Goal: Task Accomplishment & Management: Use online tool/utility

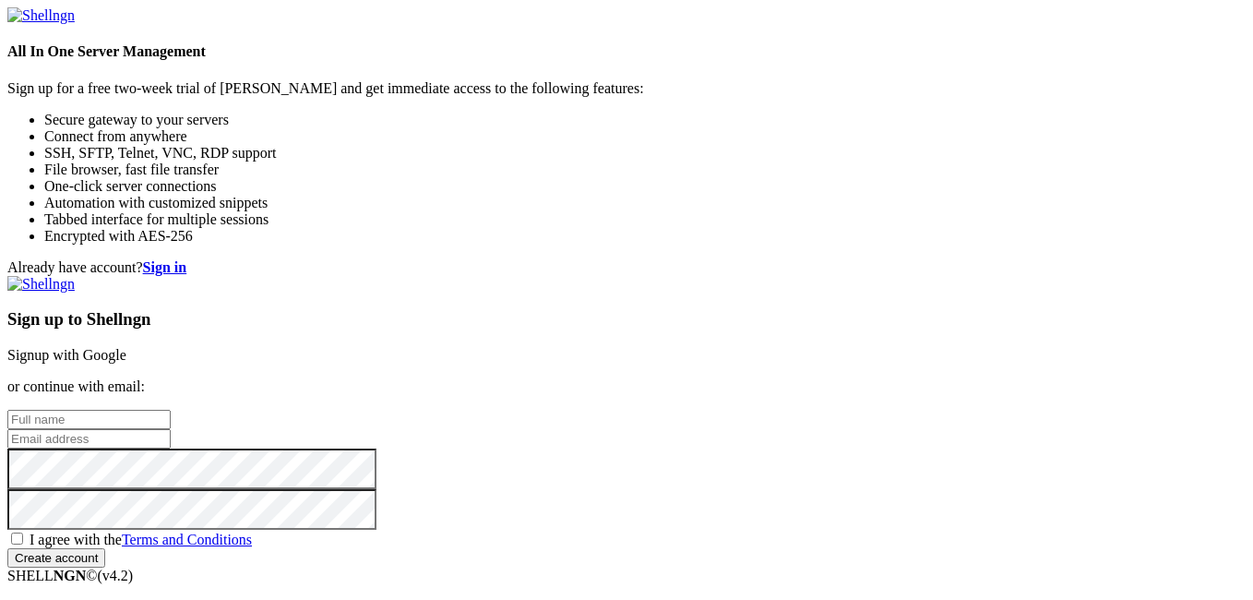
click at [126, 347] on link "Signup with Google" at bounding box center [66, 355] width 119 height 16
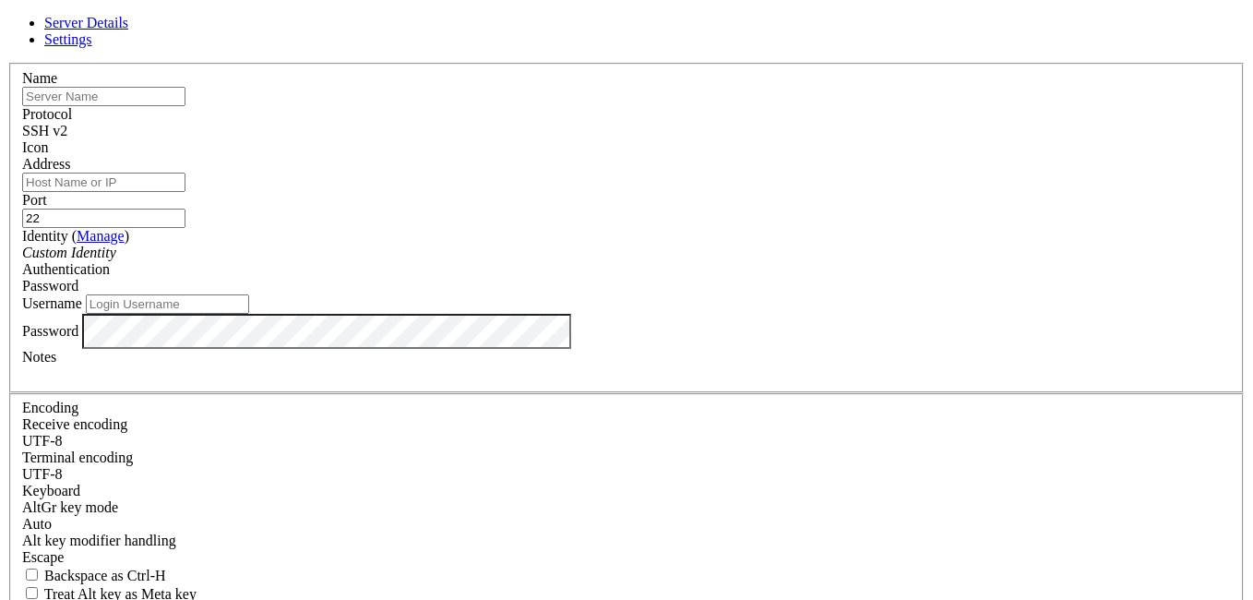
click at [776, 278] on div "Password" at bounding box center [626, 286] width 1209 height 17
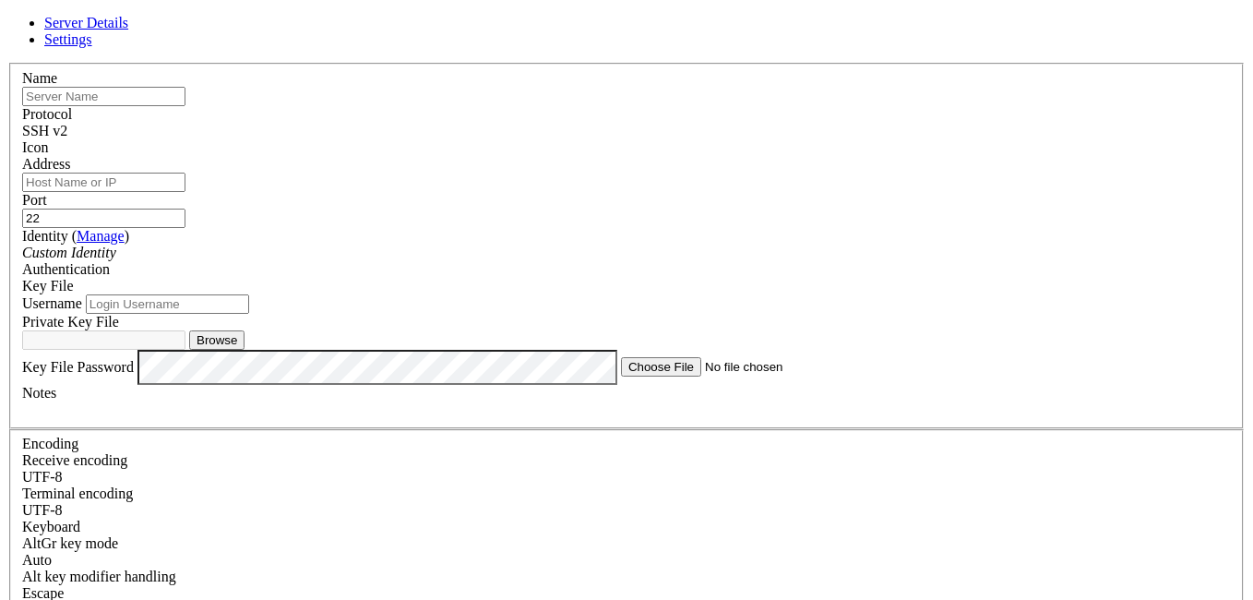
click at [185, 106] on input "text" at bounding box center [103, 96] width 163 height 19
type input "Servidor"
click at [185, 192] on input "Address" at bounding box center [103, 182] width 163 height 19
paste input "[TECHNICAL_ID]"
type input "[TECHNICAL_ID]"
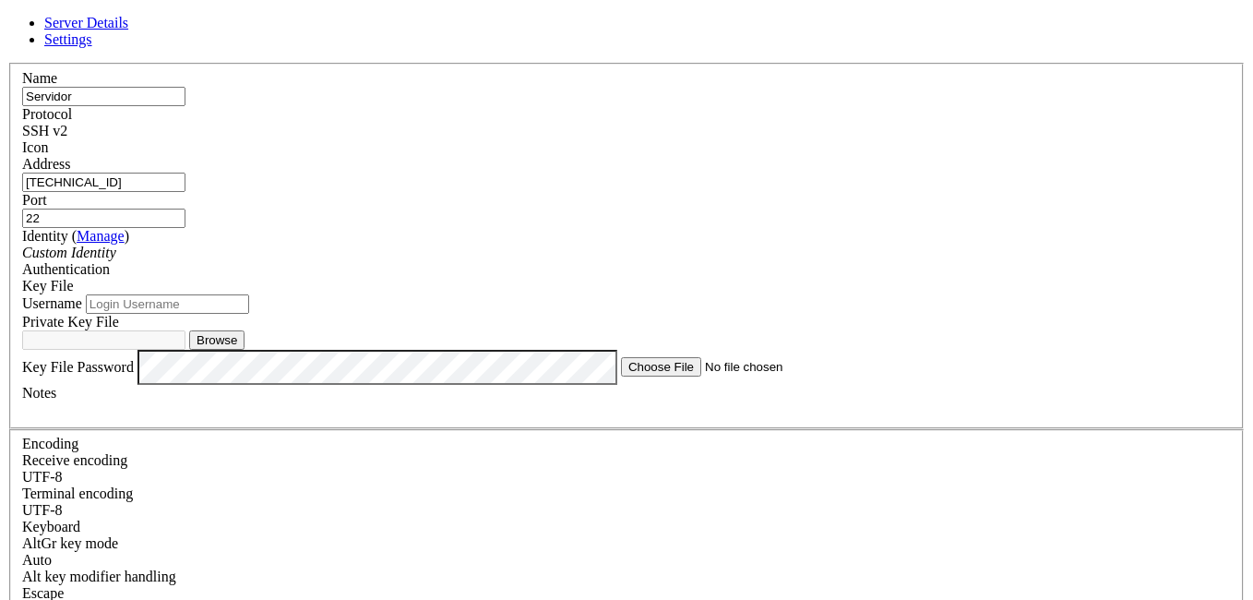
click at [484, 261] on div "Custom Identity" at bounding box center [626, 252] width 1209 height 17
click at [249, 314] on input "Username" at bounding box center [167, 303] width 163 height 19
type input "root"
click at [808, 278] on div "Key File" at bounding box center [626, 286] width 1209 height 17
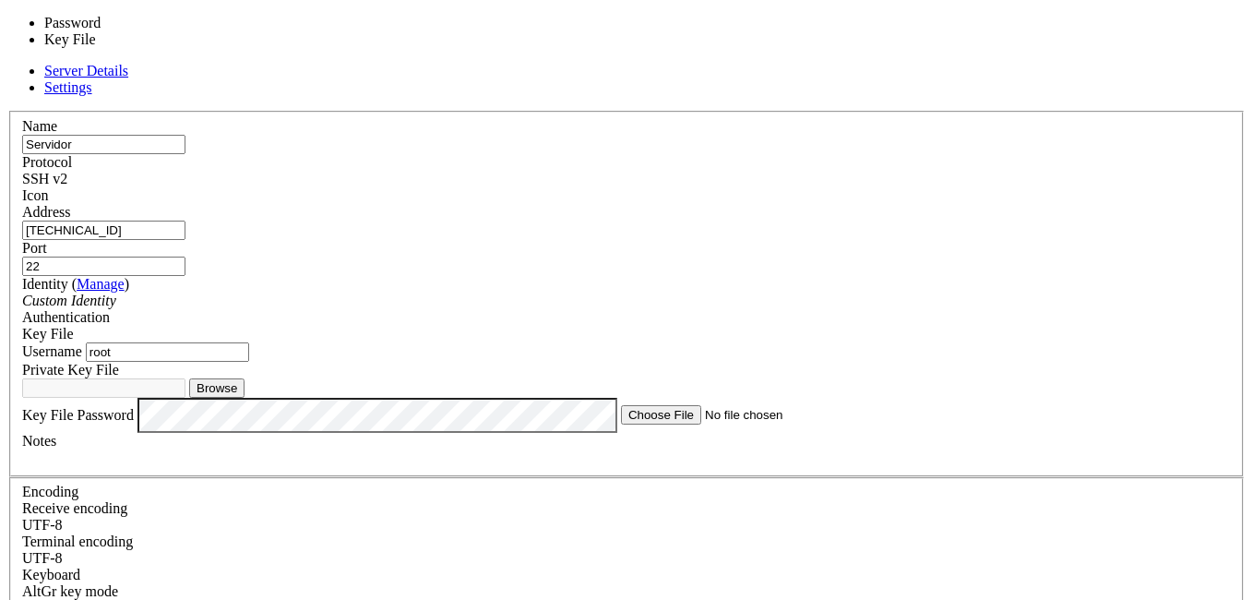
click at [808, 326] on div "Key File" at bounding box center [626, 334] width 1209 height 17
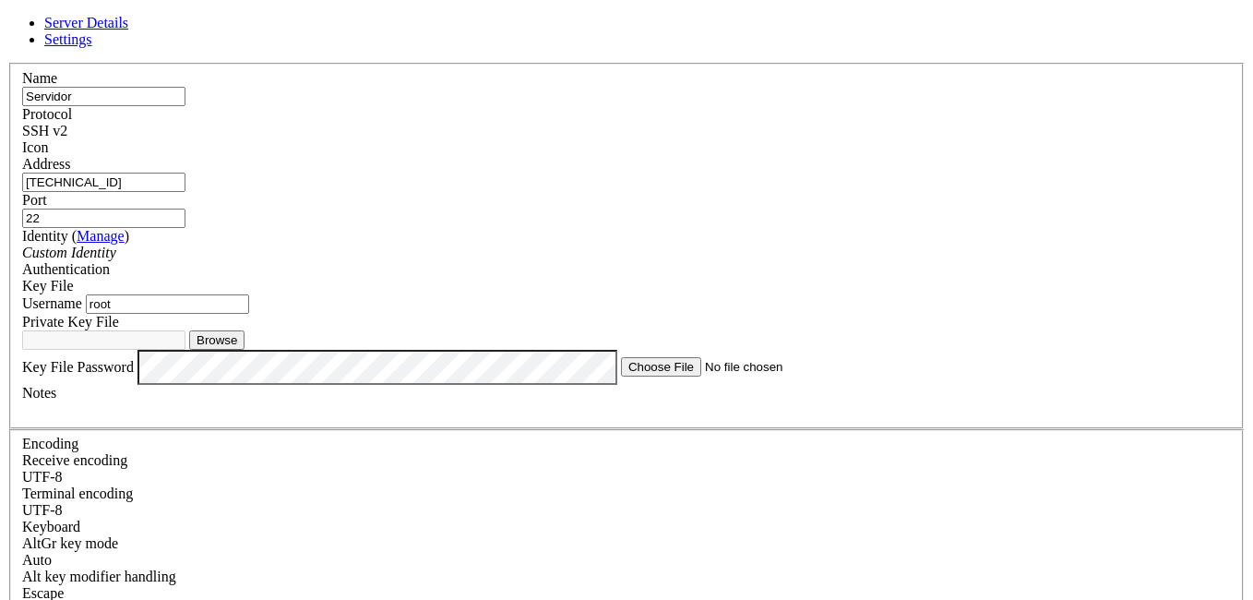
click at [244, 350] on button "Browse" at bounding box center [216, 339] width 55 height 19
type input "id_ed25519"
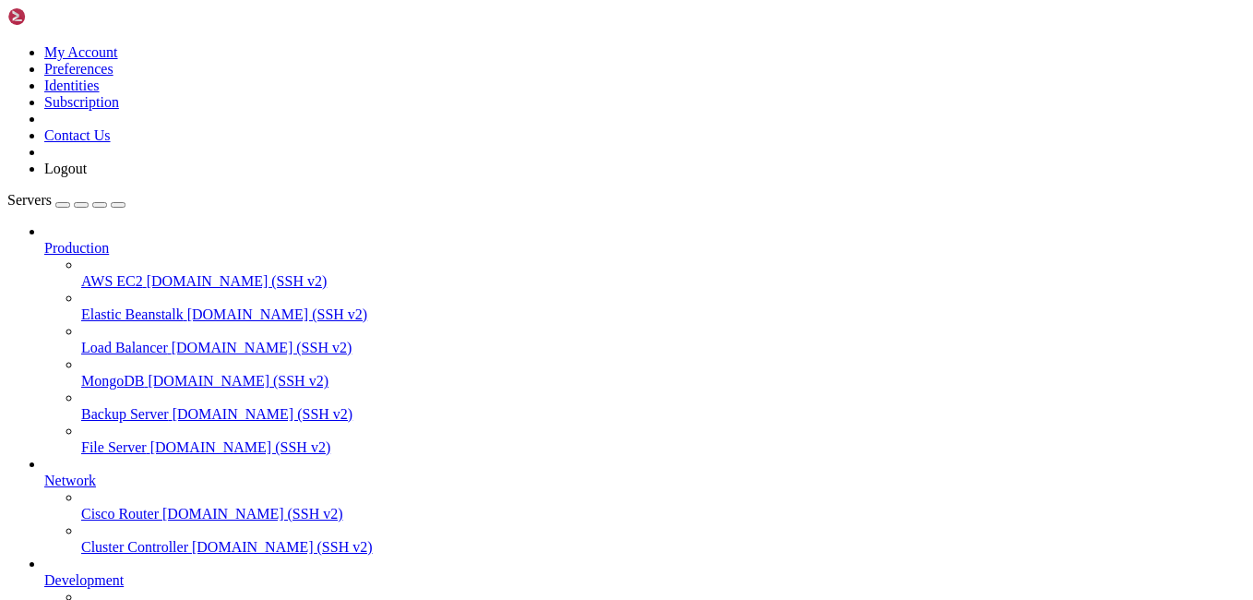
scroll to position [145, 0]
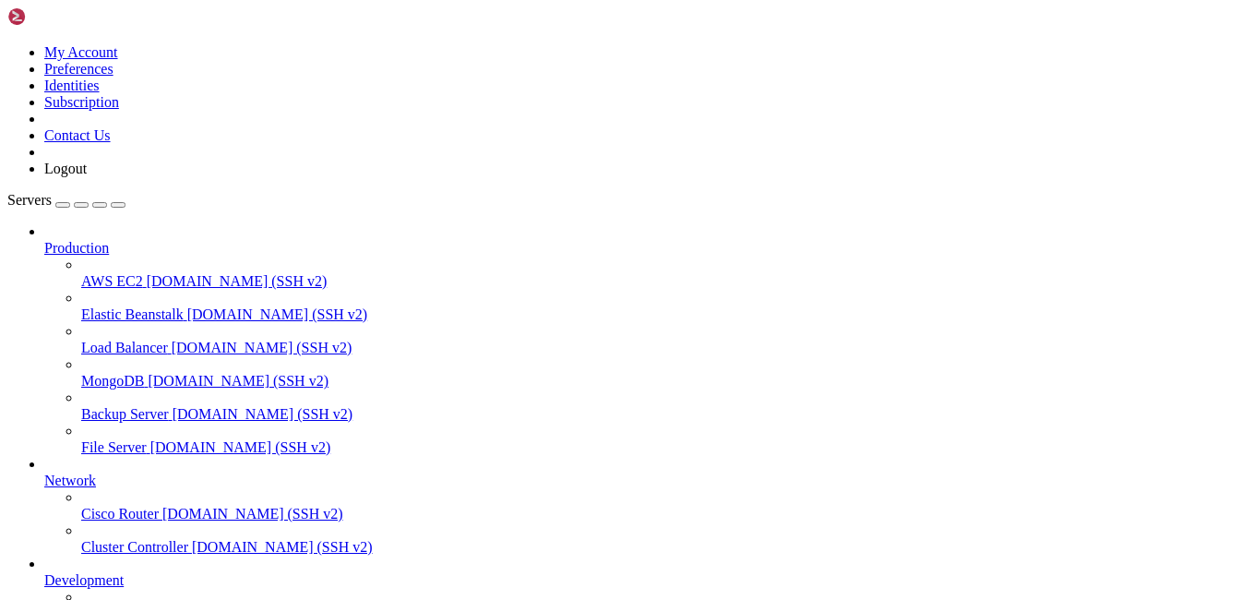
click at [7, 44] on icon at bounding box center [7, 44] width 0 height 0
click at [119, 110] on link "Subscription" at bounding box center [81, 102] width 75 height 16
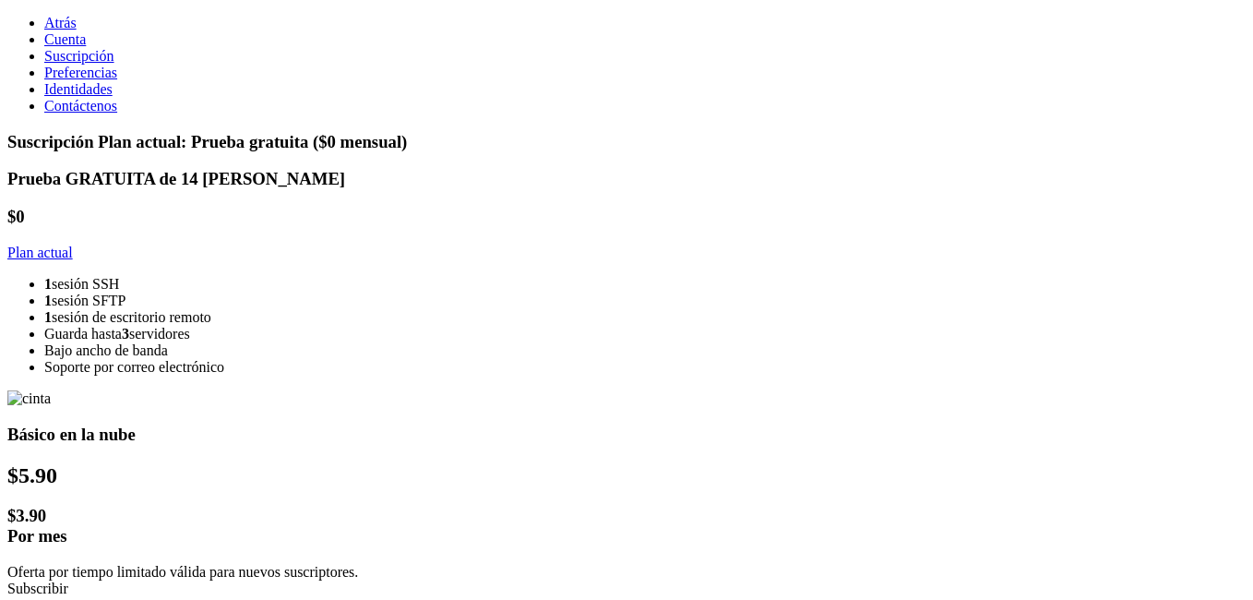
scroll to position [347, 0]
click at [67, 47] on span "Cuenta" at bounding box center [65, 39] width 42 height 16
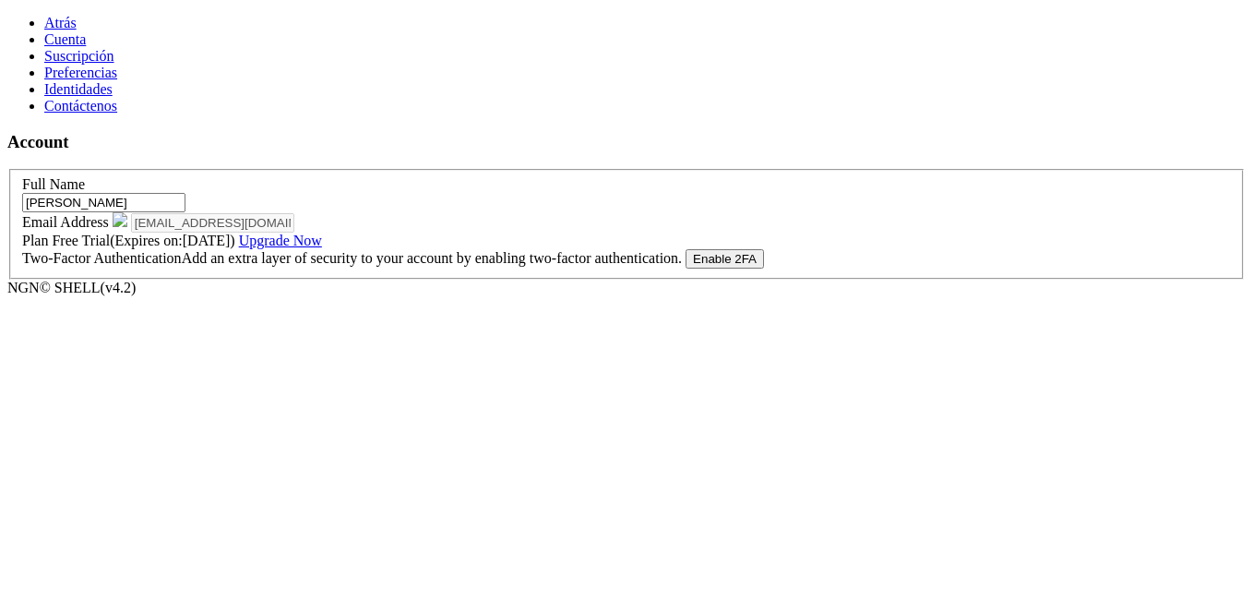
click at [44, 19] on span "Atrás" at bounding box center [60, 23] width 32 height 16
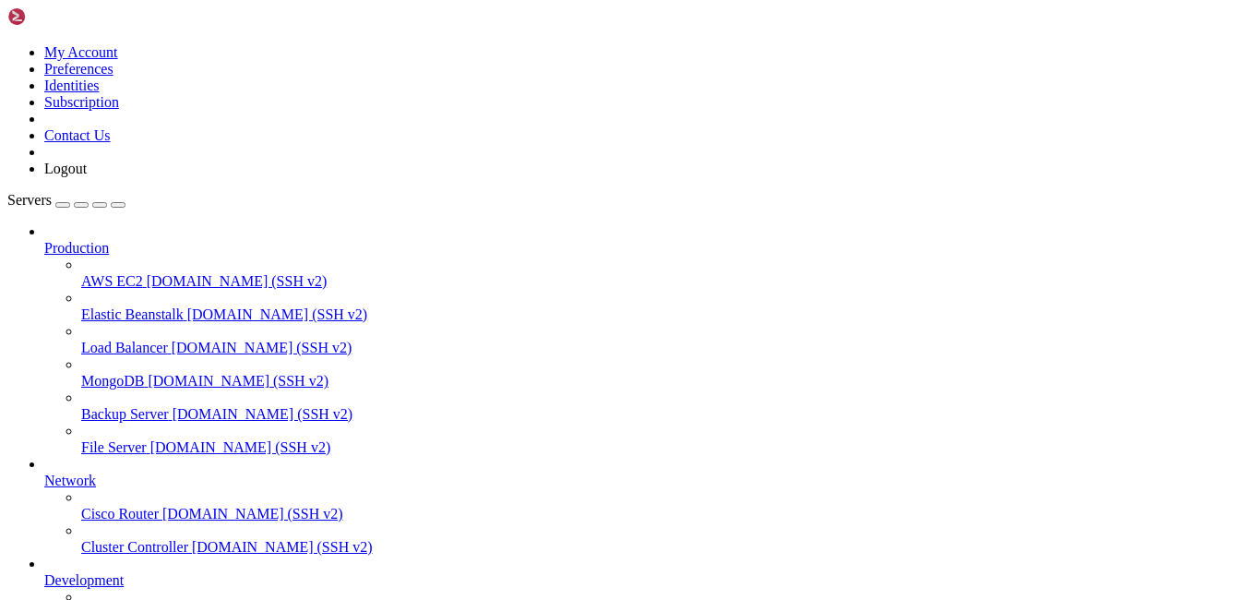
scroll to position [204, 0]
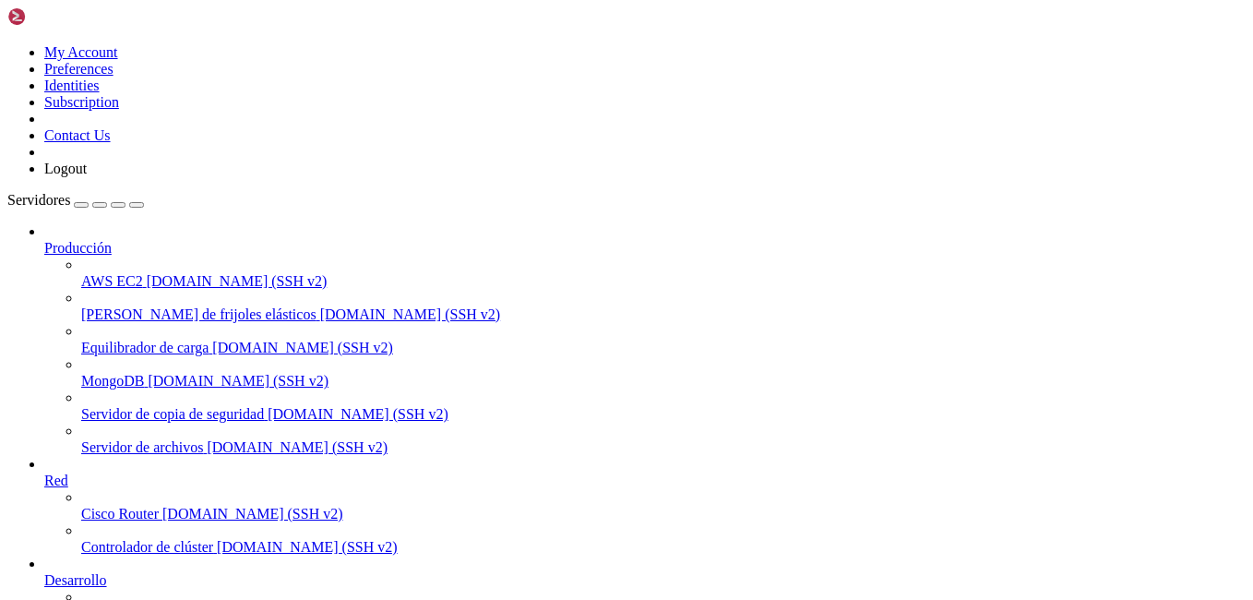
click at [7, 44] on icon at bounding box center [7, 44] width 0 height 0
click at [116, 110] on font "Subscription" at bounding box center [81, 102] width 75 height 16
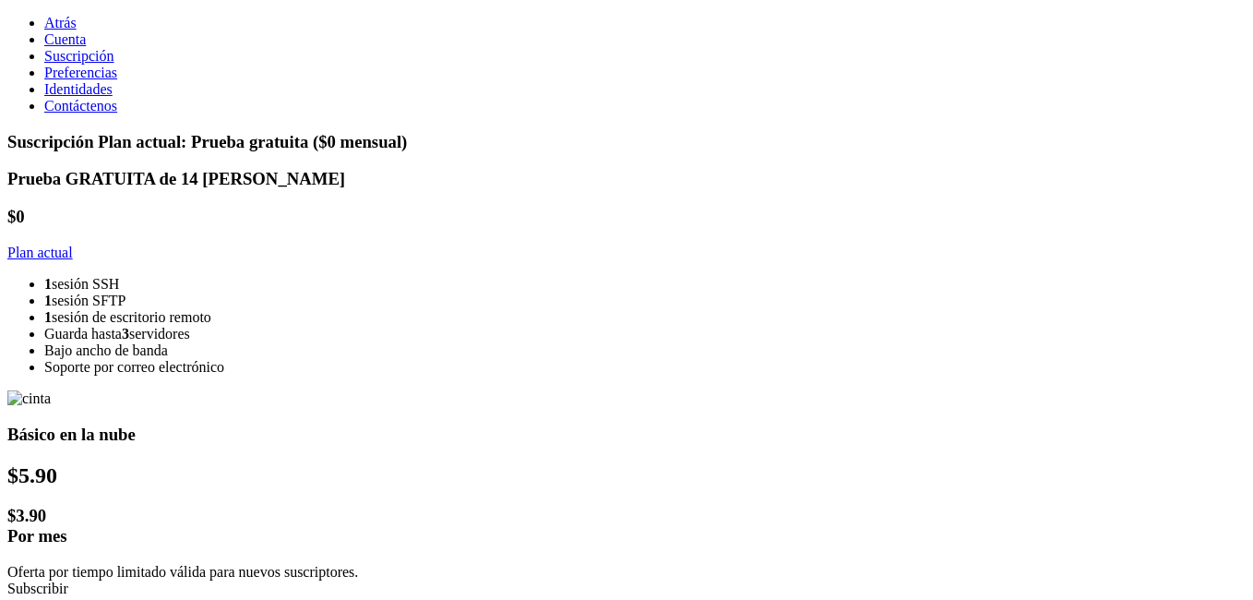
click at [45, 47] on span "Cuenta" at bounding box center [65, 39] width 42 height 16
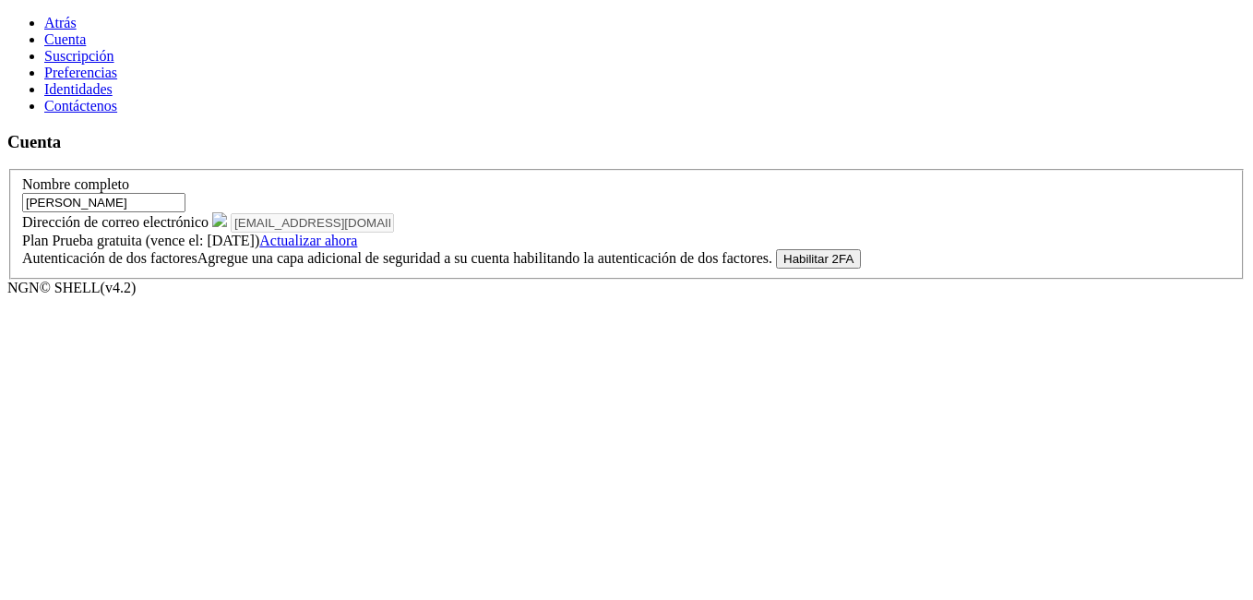
click at [44, 18] on link "Atrás" at bounding box center [60, 23] width 32 height 16
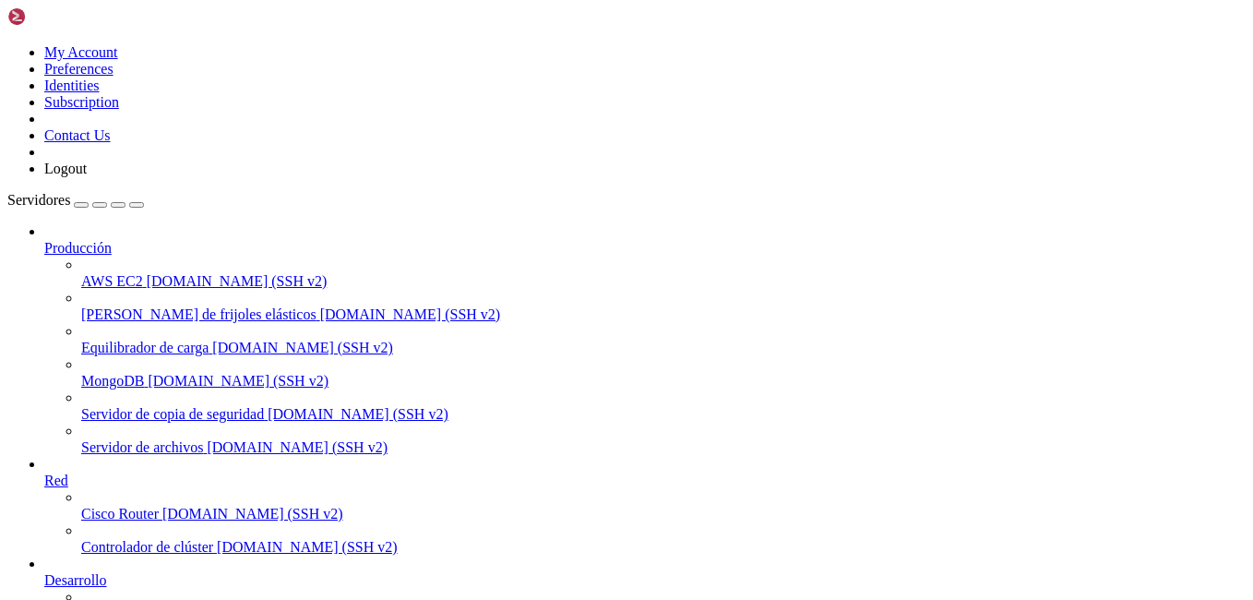
scroll to position [204, 0]
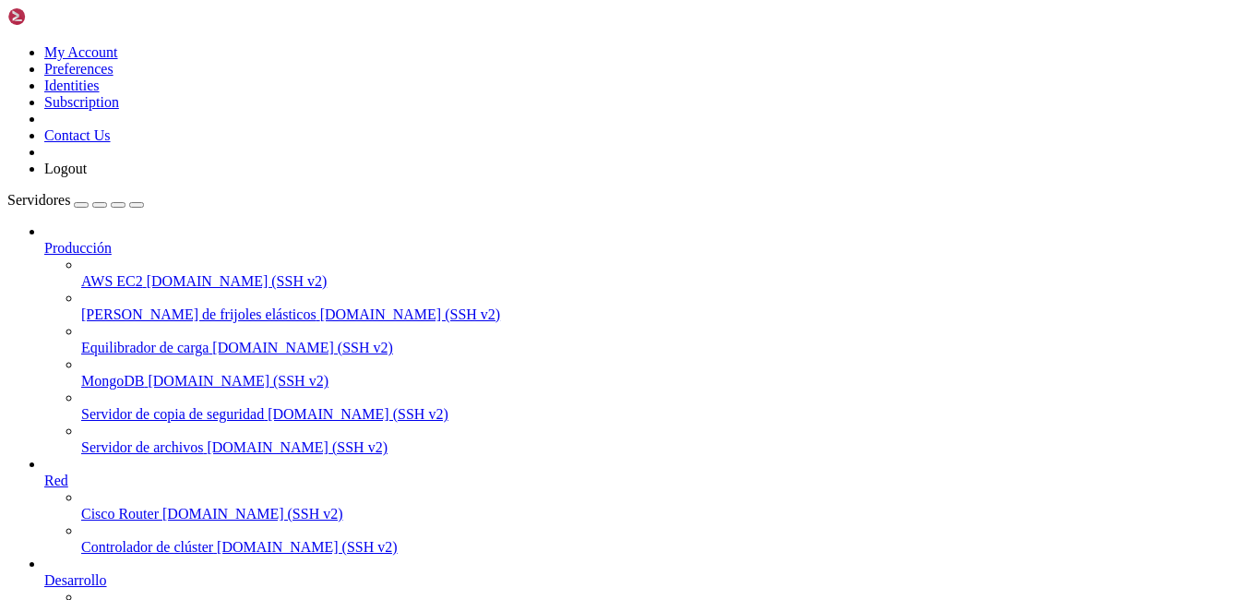
scroll to position [18, 4]
drag, startPoint x: 224, startPoint y: 1135, endPoint x: 126, endPoint y: 1116, distance: 99.5
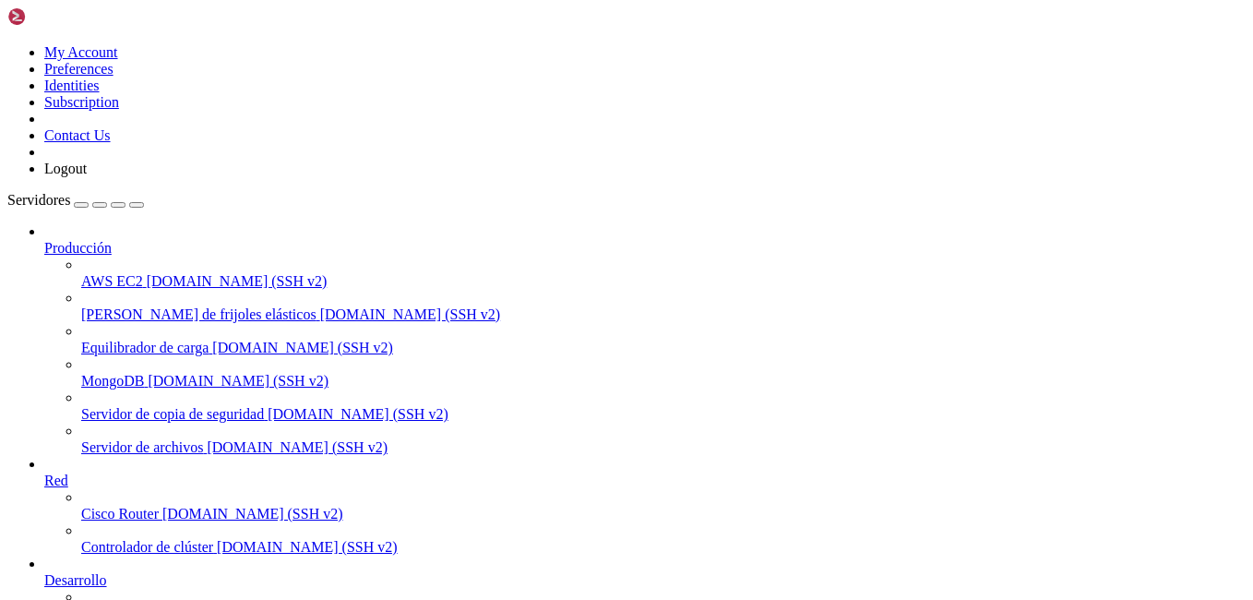
scroll to position [251, 0]
drag, startPoint x: 120, startPoint y: 1505, endPoint x: -26, endPoint y: 919, distance: 603.7
click html "Página arriba CONTAINER ID IMAGE COMANDO CREATED STATUS PORTS web-1 f98301d304f…"
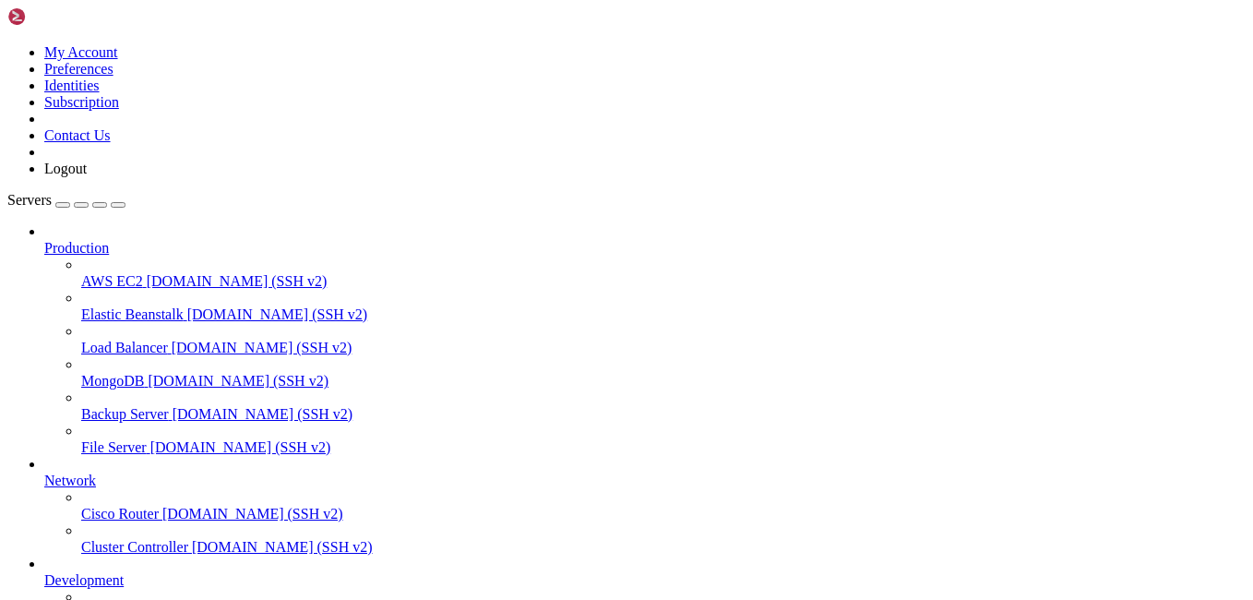
scroll to position [0, 0]
drag, startPoint x: 134, startPoint y: 1498, endPoint x: 13, endPoint y: 1126, distance: 390.9
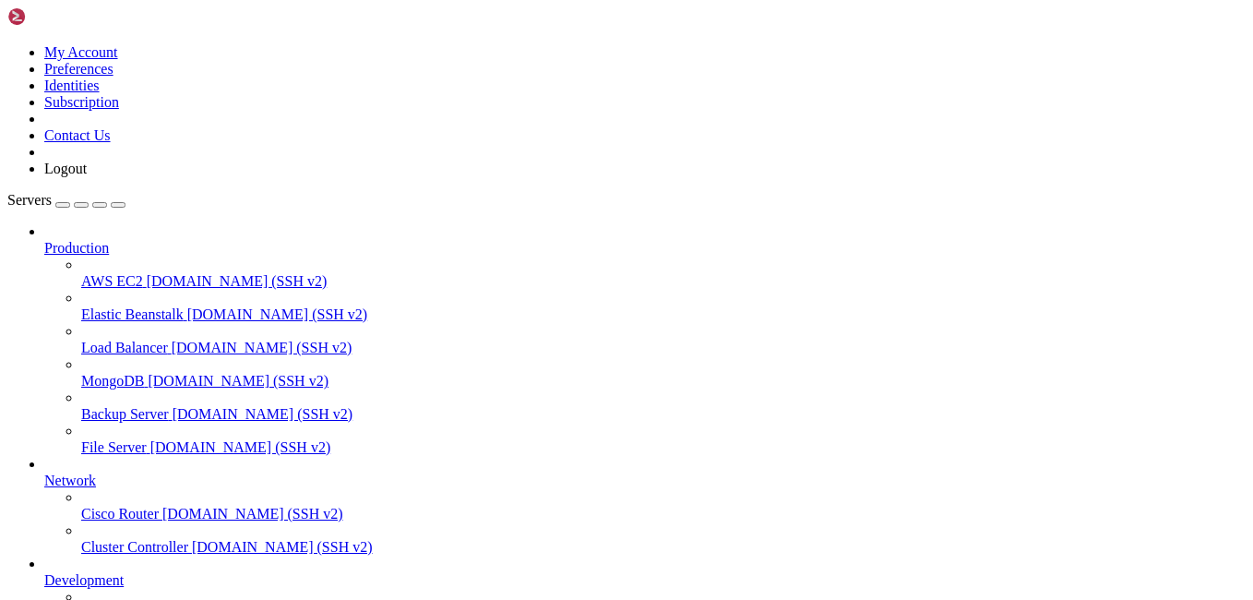
drag, startPoint x: 13, startPoint y: 1124, endPoint x: 343, endPoint y: 1500, distance: 500.8
click at [81, 205] on div "button" at bounding box center [81, 205] width 0 height 0
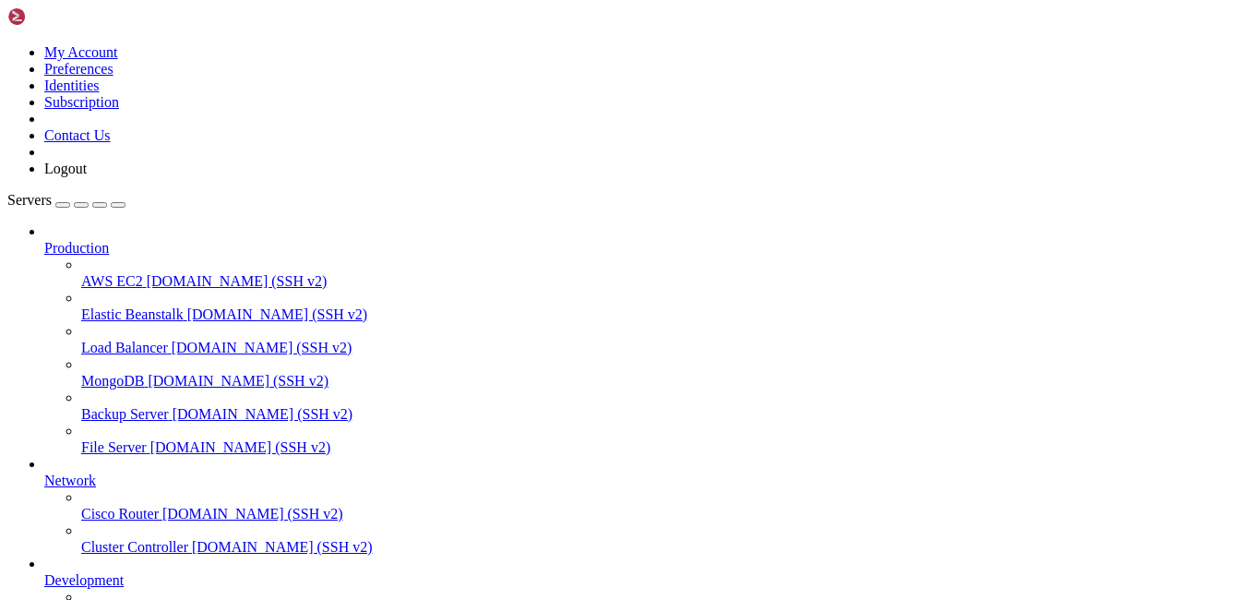
click at [123, 516] on div "Servers Production AWS EC2 [DOMAIN_NAME] (SSH v2) Elastic Beanstalk [DOMAIN_NAM…" at bounding box center [626, 456] width 1238 height 529
type input "/root"
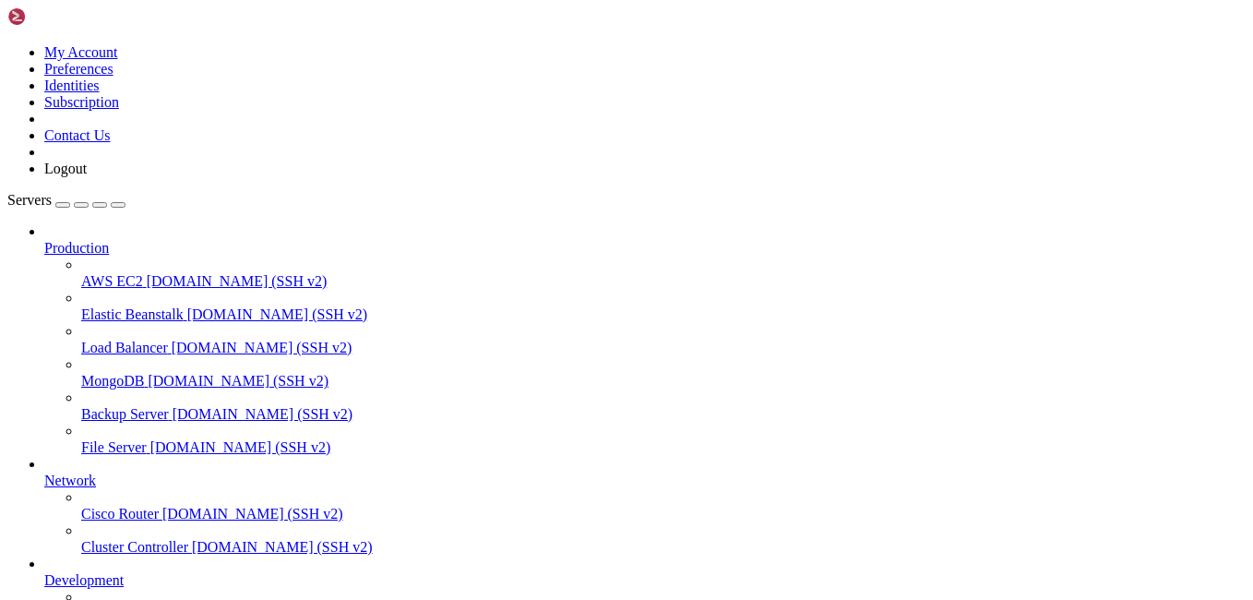
scroll to position [1453, 0]
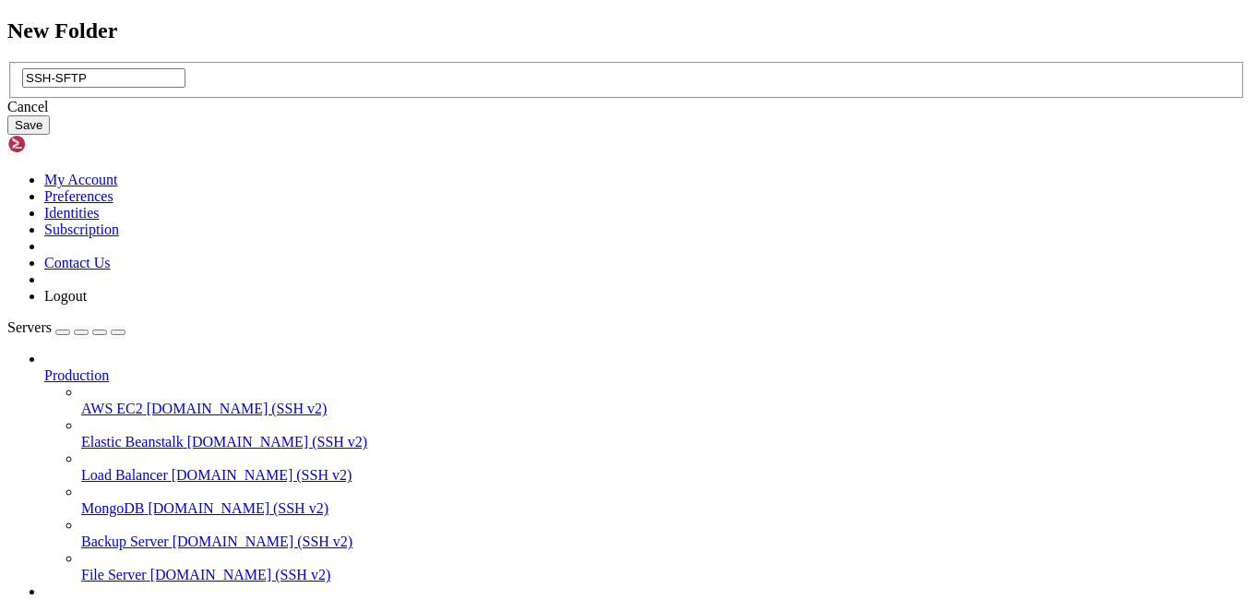
type input "SSH-SFTP"
click at [50, 135] on button "Save" at bounding box center [28, 124] width 42 height 19
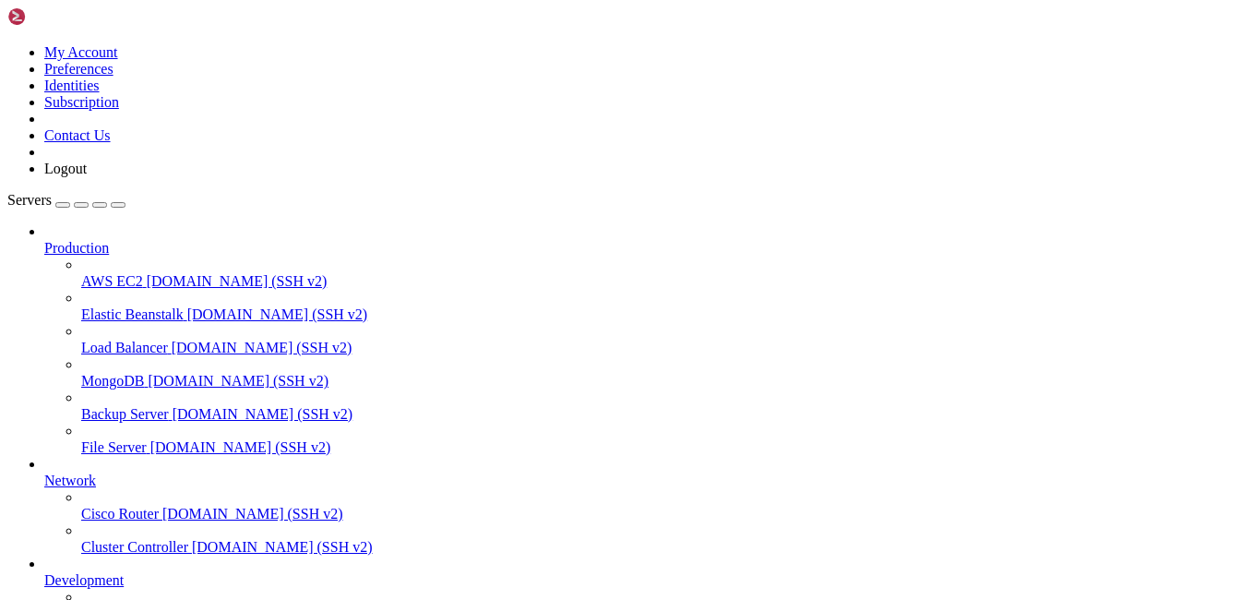
scroll to position [923, 0]
type input "/root/SSH-SFTP"
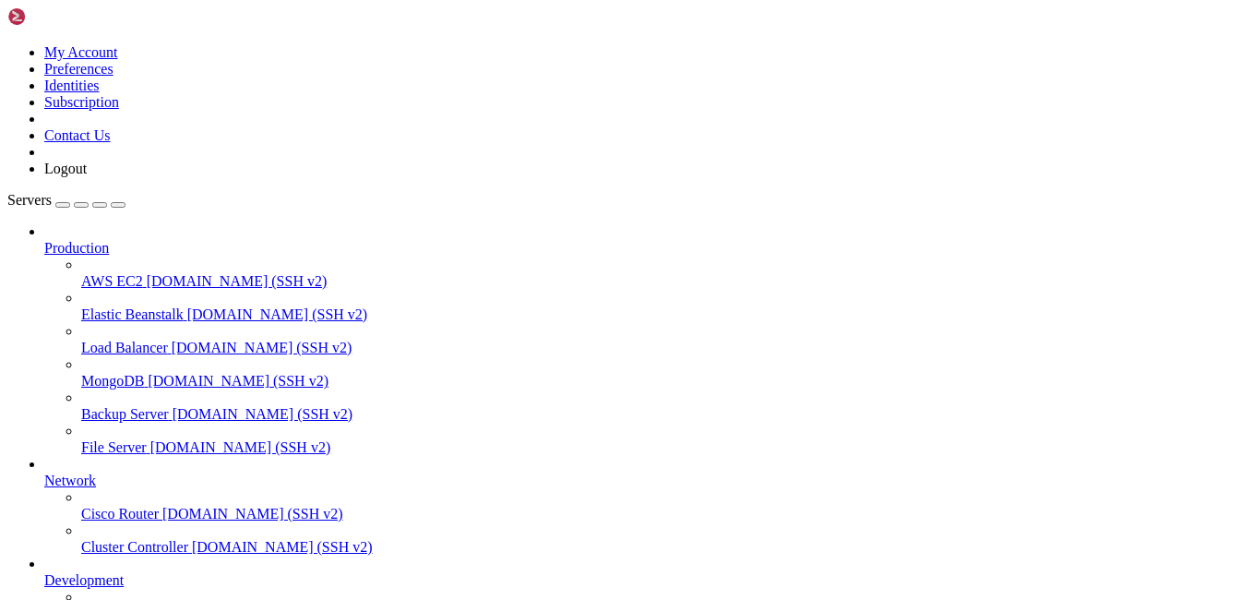
drag, startPoint x: 396, startPoint y: 58, endPoint x: 254, endPoint y: 59, distance: 142.1
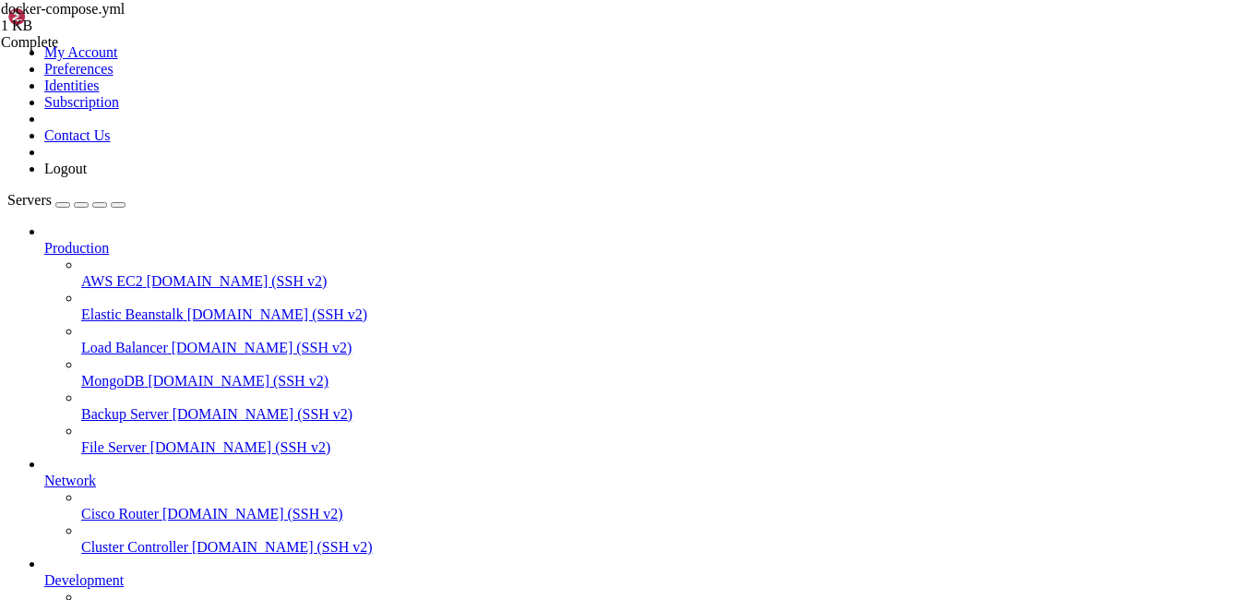
drag, startPoint x: 178, startPoint y: 1557, endPoint x: 280, endPoint y: 1579, distance: 104.6
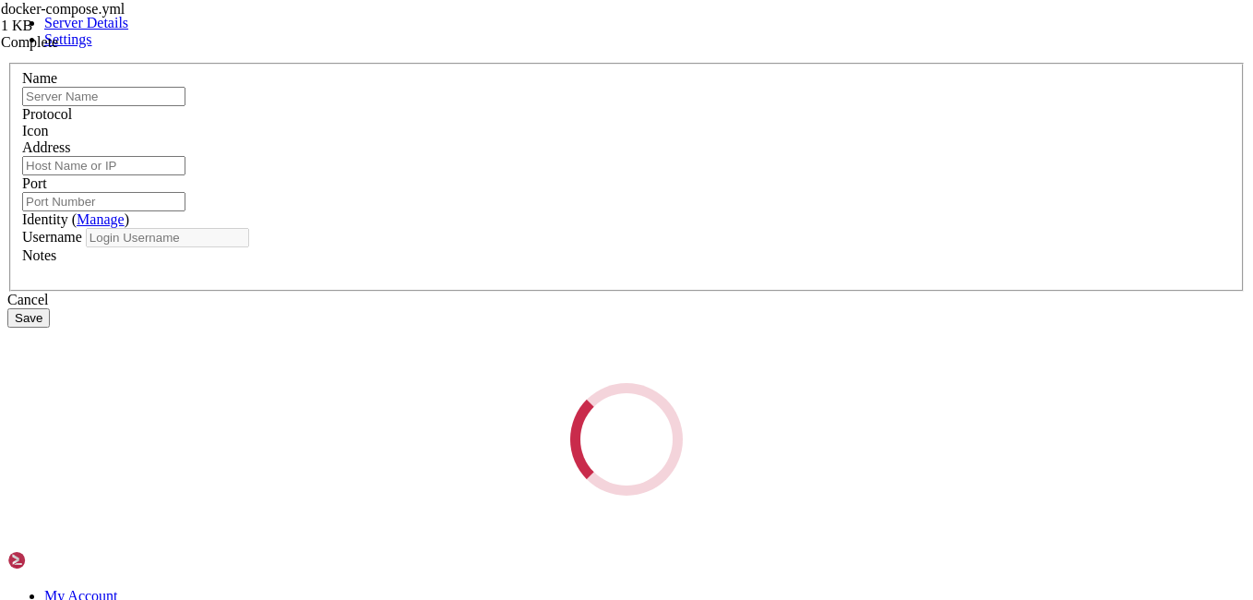
type input "Servidor"
type input "[TECHNICAL_ID]"
type input "22"
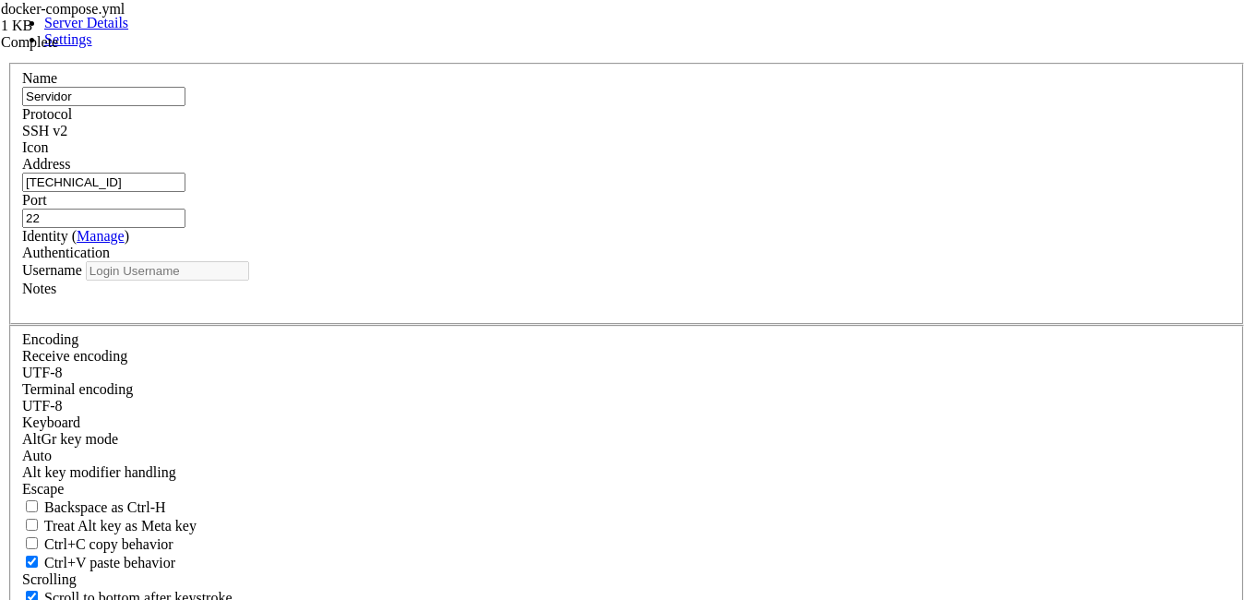
type input "root"
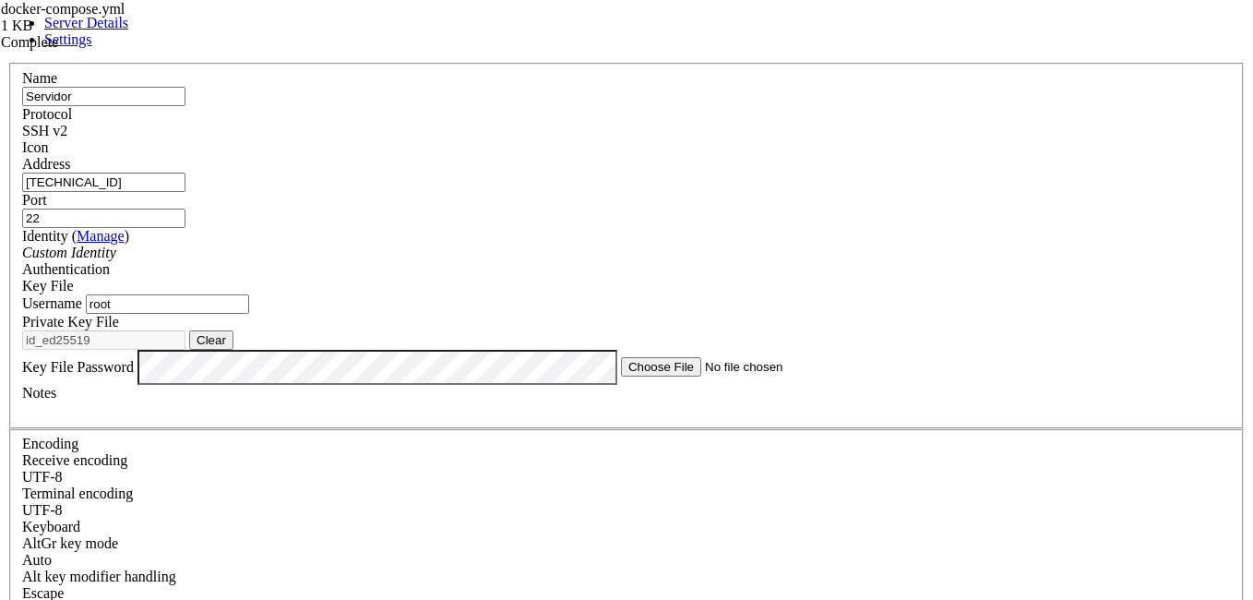
drag, startPoint x: 522, startPoint y: 211, endPoint x: 356, endPoint y: 187, distance: 167.8
click at [356, 187] on div "Name Servidor Protocol SSH v2 Icon Address [TECHNICAL_ID] ( Manage )" at bounding box center [626, 420] width 1238 height 714
